Goal: Task Accomplishment & Management: Manage account settings

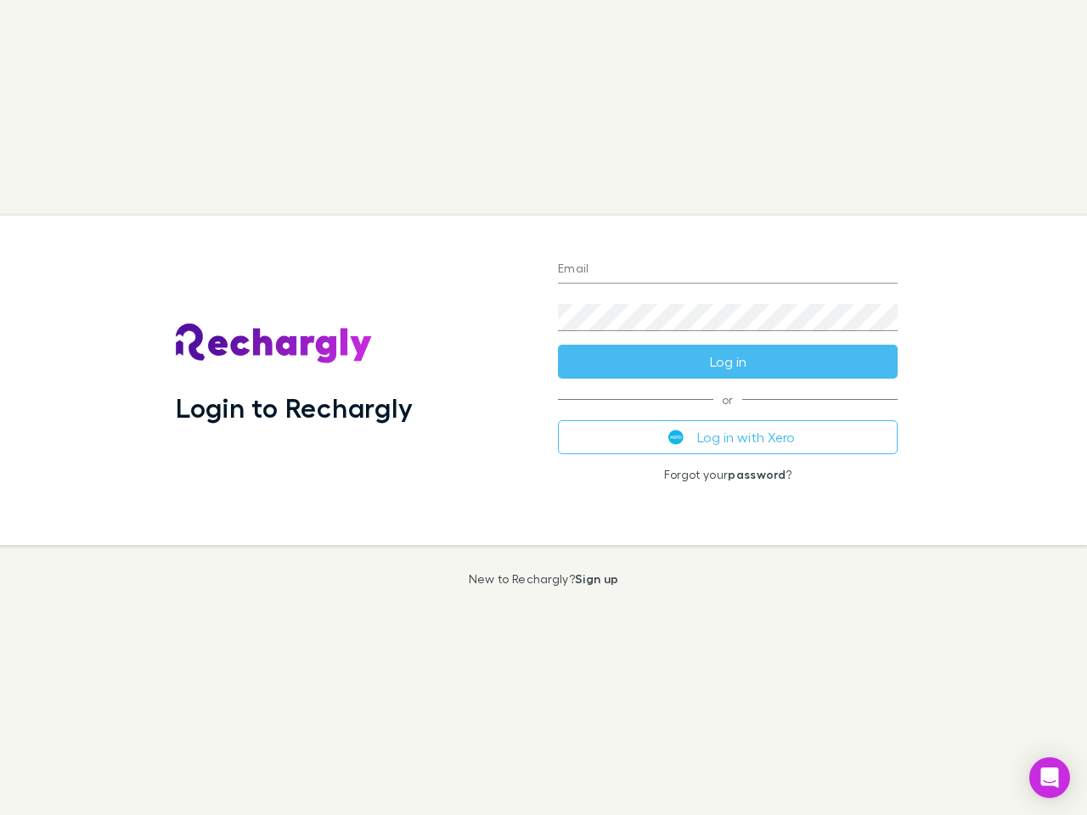
click at [544, 408] on div "Login to Rechargly" at bounding box center [353, 381] width 382 height 330
click at [728, 270] on input "Email" at bounding box center [728, 269] width 340 height 27
click at [728, 362] on form "Email Password Log in" at bounding box center [728, 311] width 340 height 136
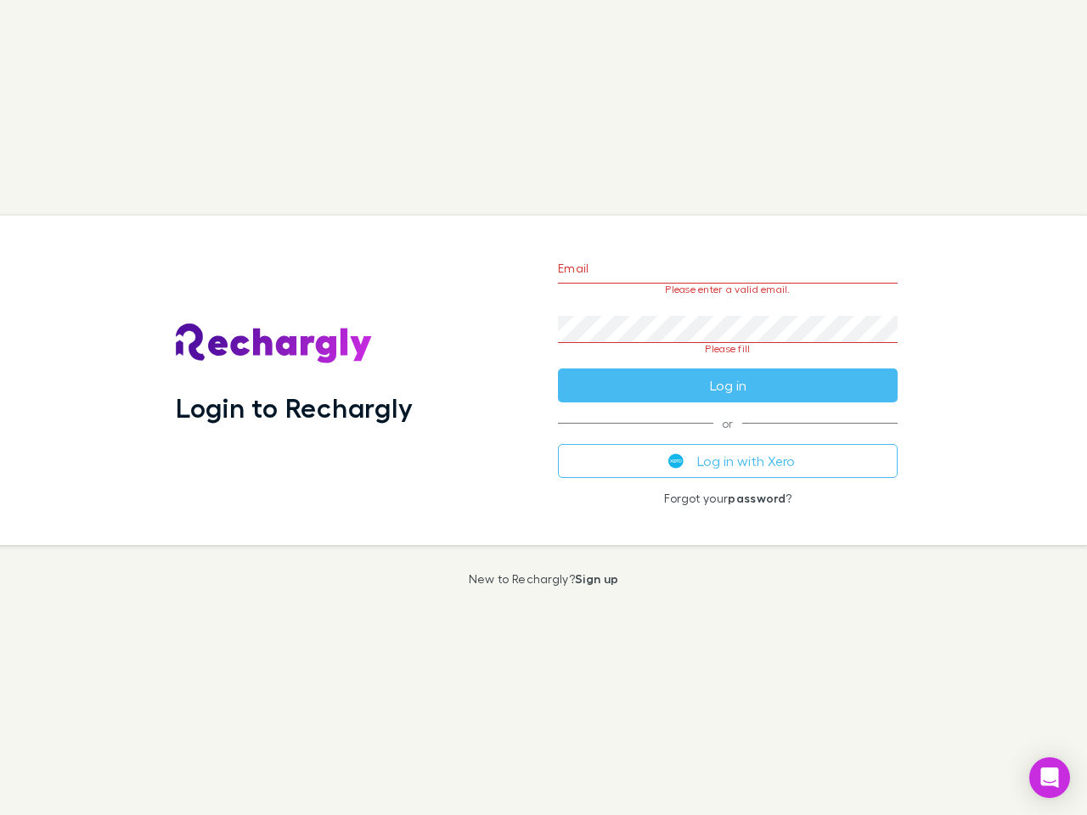
click at [728, 437] on div "Email Please enter a valid email. Password Please fill Log in or Log in with Xe…" at bounding box center [727, 381] width 367 height 330
click at [1050, 778] on icon "Open Intercom Messenger" at bounding box center [1050, 778] width 18 height 20
